Goal: Task Accomplishment & Management: Use online tool/utility

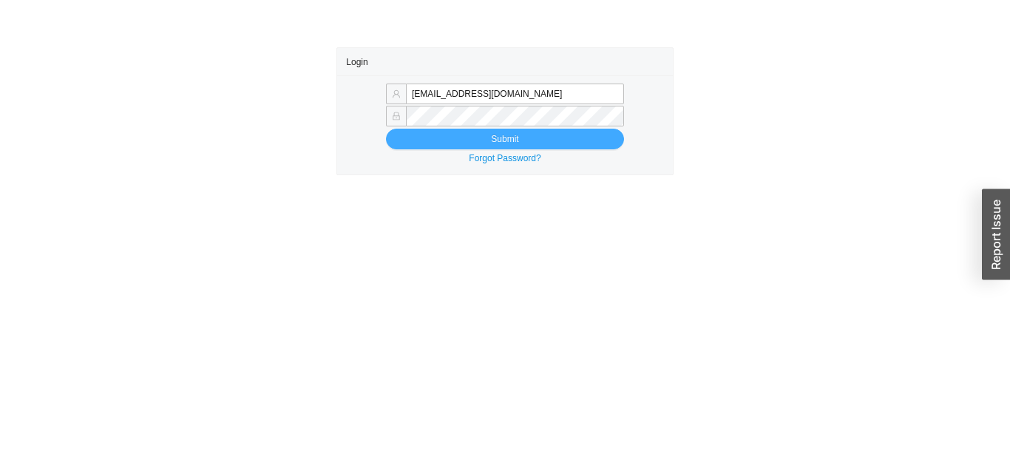
click at [415, 137] on button "Submit" at bounding box center [505, 139] width 238 height 21
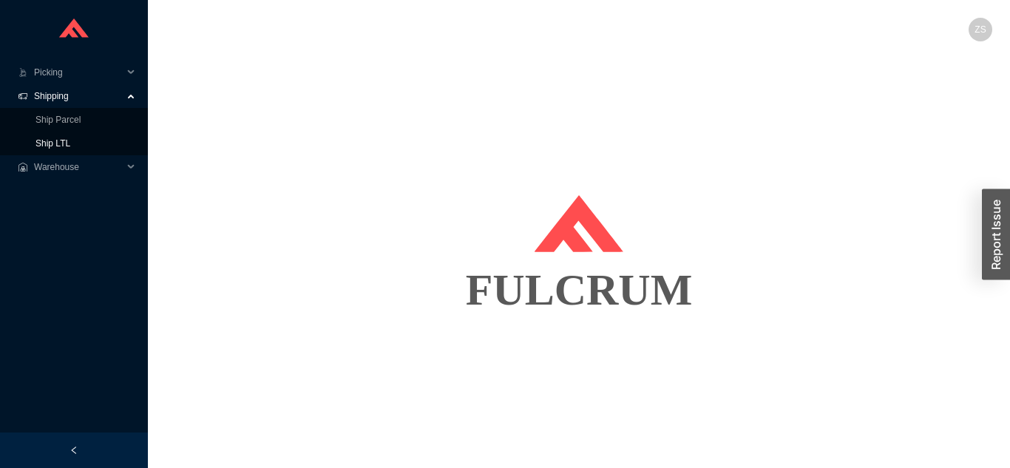
click at [62, 149] on link "Ship LTL" at bounding box center [52, 143] width 35 height 10
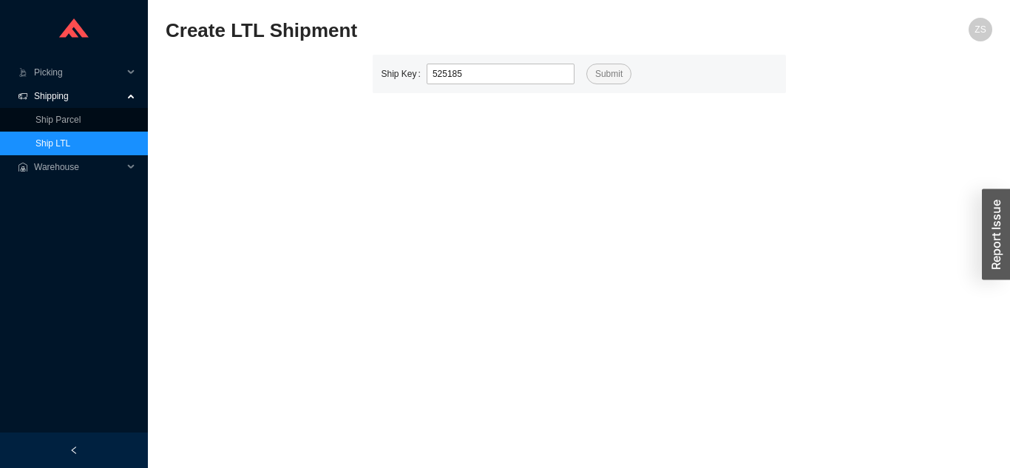
type input "525185"
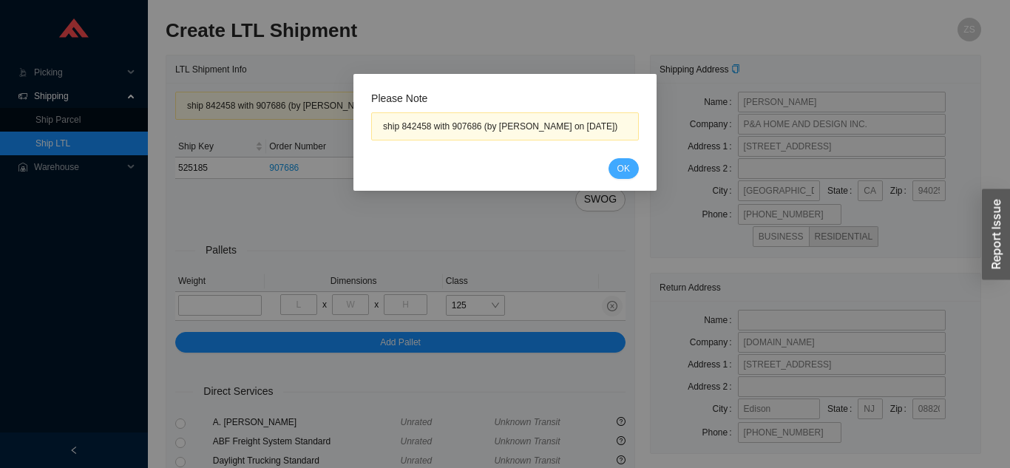
click at [622, 168] on span "OK" at bounding box center [623, 168] width 13 height 15
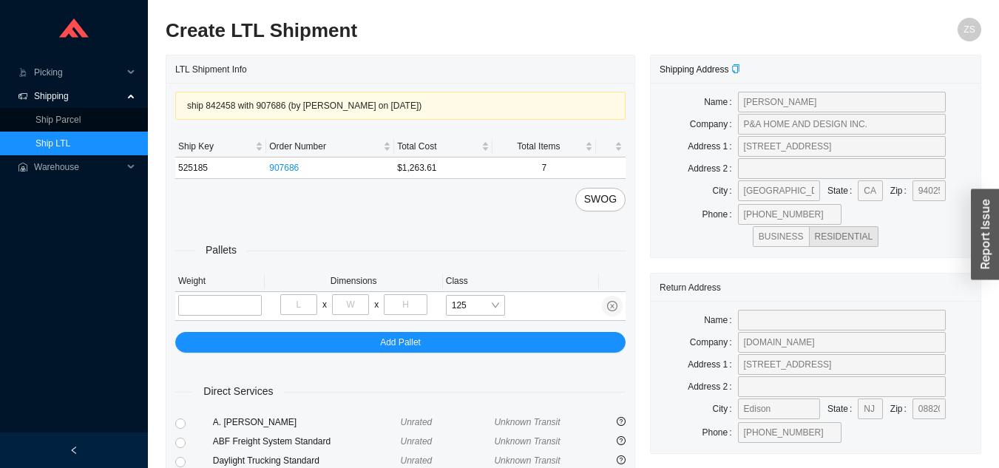
click at [610, 189] on button "SWOG" at bounding box center [600, 200] width 50 height 24
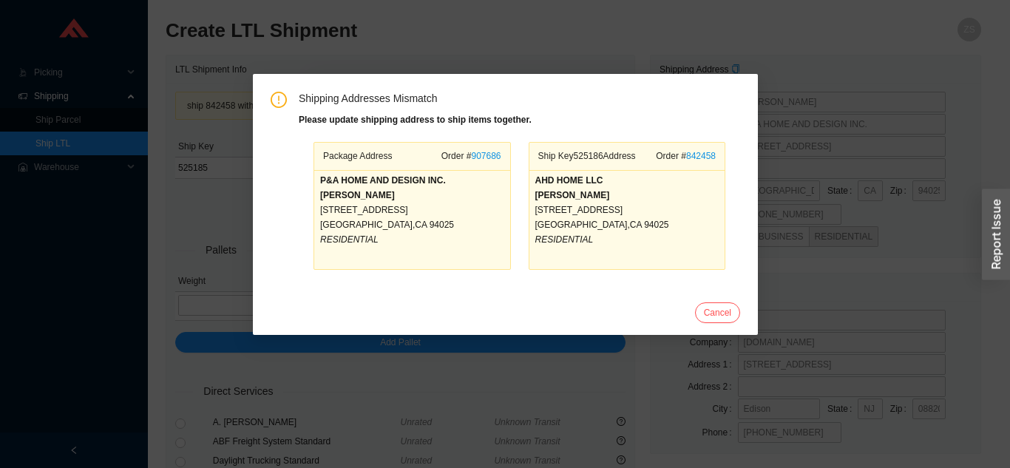
type input "525186"
click at [434, 226] on div "MENLO PARK , CA 94025" at bounding box center [412, 224] width 184 height 15
click at [560, 237] on div "RESIDENTIAL" at bounding box center [626, 239] width 184 height 15
click at [707, 310] on span "Cancel" at bounding box center [716, 312] width 27 height 15
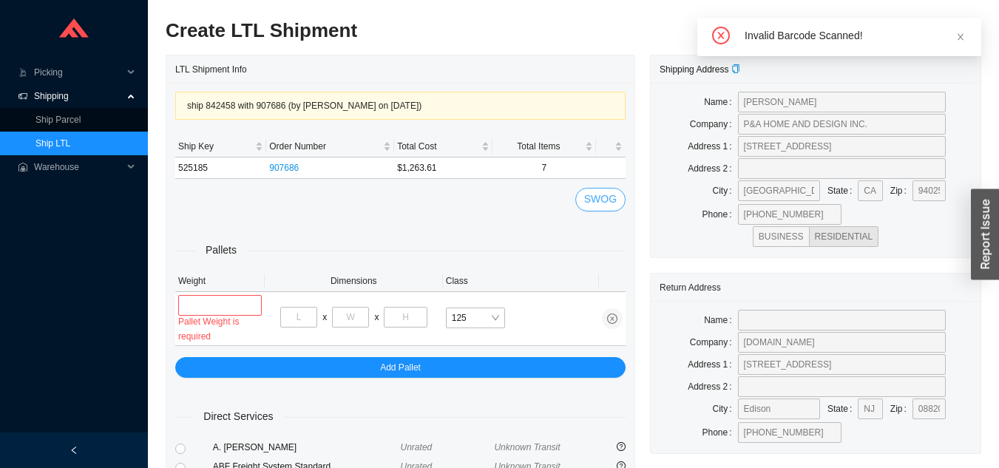
click at [590, 203] on span "SWOG" at bounding box center [600, 199] width 33 height 17
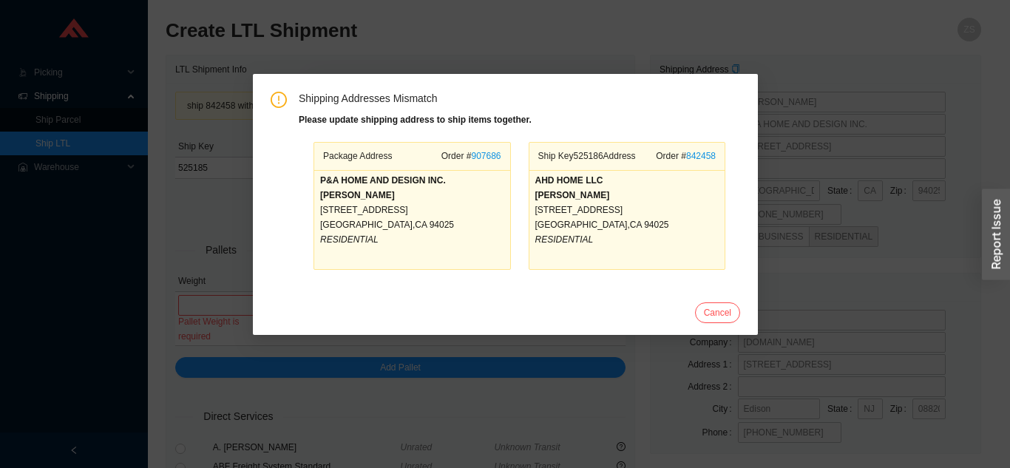
type input "525186"
click at [584, 223] on span "MENLO PARK" at bounding box center [580, 225] width 92 height 10
click at [430, 195] on div "ALI PARVIN" at bounding box center [412, 195] width 184 height 15
click at [405, 206] on div "248 SAN MATEO DR" at bounding box center [412, 210] width 184 height 15
click at [356, 118] on strong "Please update shipping address to ship items together." at bounding box center [415, 120] width 233 height 10
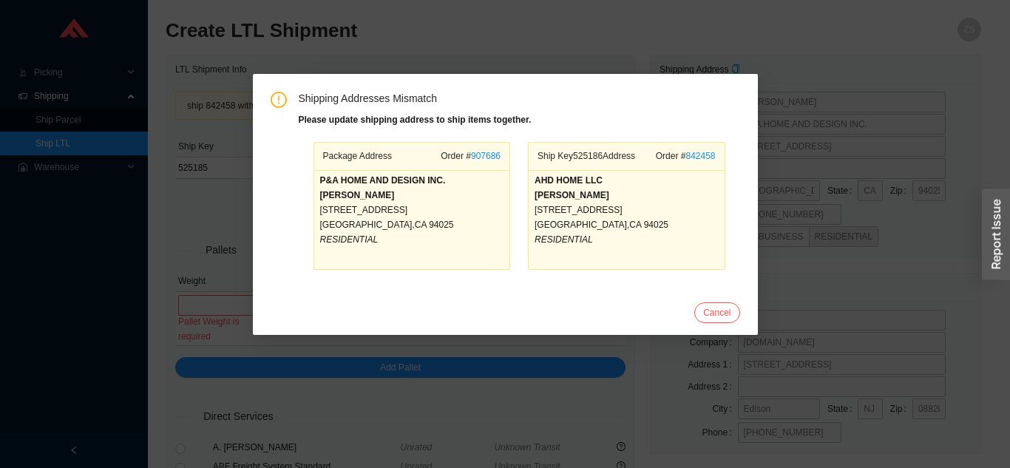
click at [477, 157] on link "907686" at bounding box center [486, 156] width 30 height 10
click at [317, 101] on span "Shipping Addresses Mismatch" at bounding box center [519, 99] width 441 height 15
